Goal: Obtain resource: Download file/media

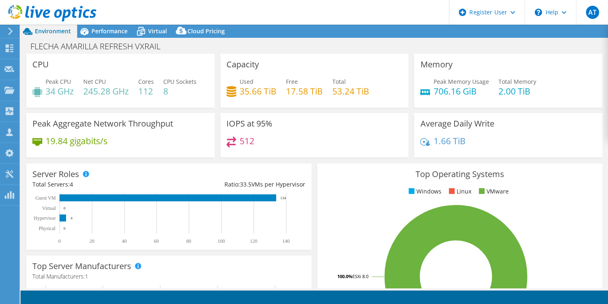
select select "USD"
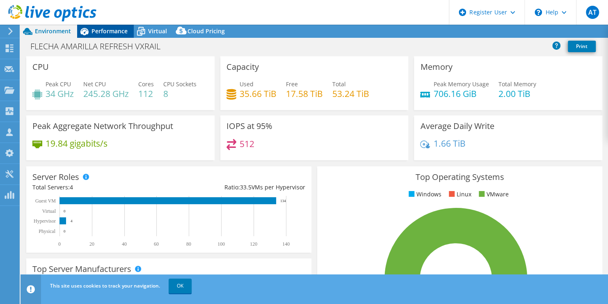
click at [108, 33] on span "Performance" at bounding box center [110, 31] width 36 height 8
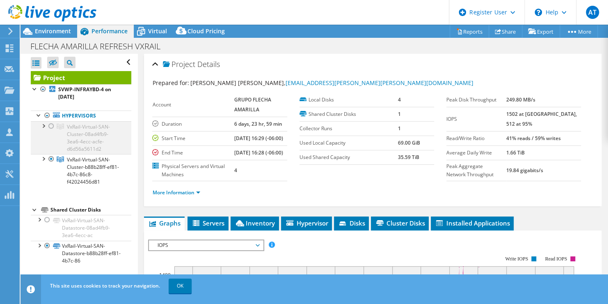
click at [51, 123] on div at bounding box center [51, 126] width 8 height 10
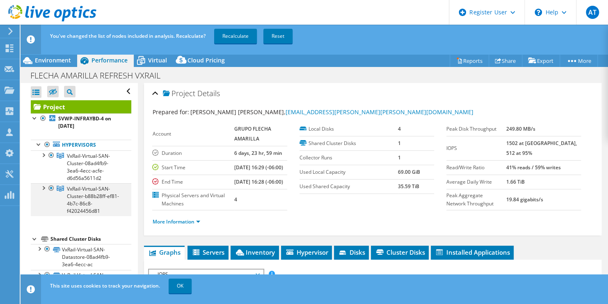
click at [52, 190] on div at bounding box center [51, 188] width 8 height 10
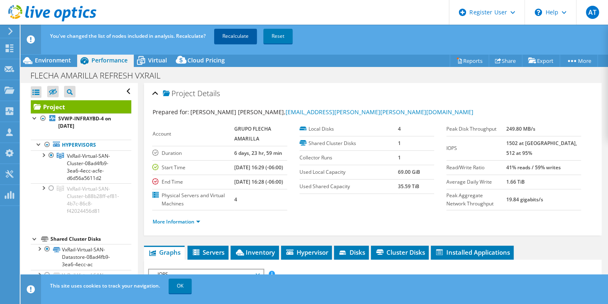
click at [243, 33] on link "Recalculate" at bounding box center [235, 36] width 43 height 15
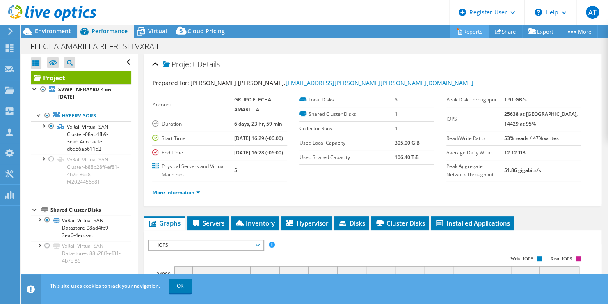
click at [465, 33] on link "Reports" at bounding box center [469, 31] width 39 height 13
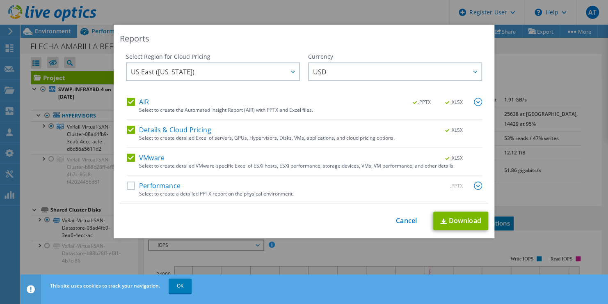
click at [129, 187] on label "Performance" at bounding box center [154, 185] width 54 height 8
click at [0, 0] on input "Performance" at bounding box center [0, 0] width 0 height 0
click at [461, 219] on link "Download" at bounding box center [461, 220] width 55 height 18
click at [388, 59] on div "Currency" at bounding box center [395, 57] width 174 height 8
click at [409, 218] on link "Cancel" at bounding box center [406, 221] width 21 height 8
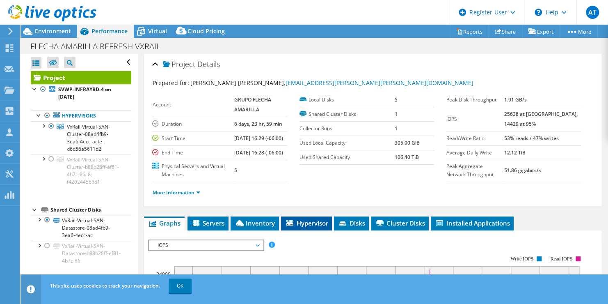
click at [319, 227] on span "Hypervisor" at bounding box center [306, 223] width 43 height 8
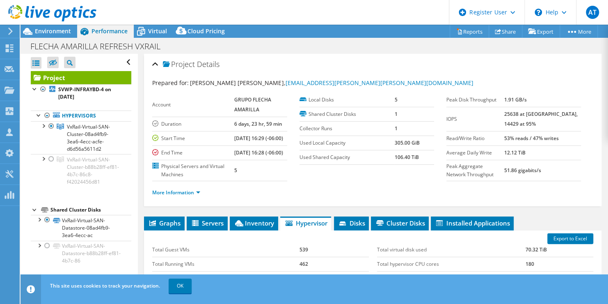
scroll to position [167, 0]
